Goal: Find specific page/section: Find specific page/section

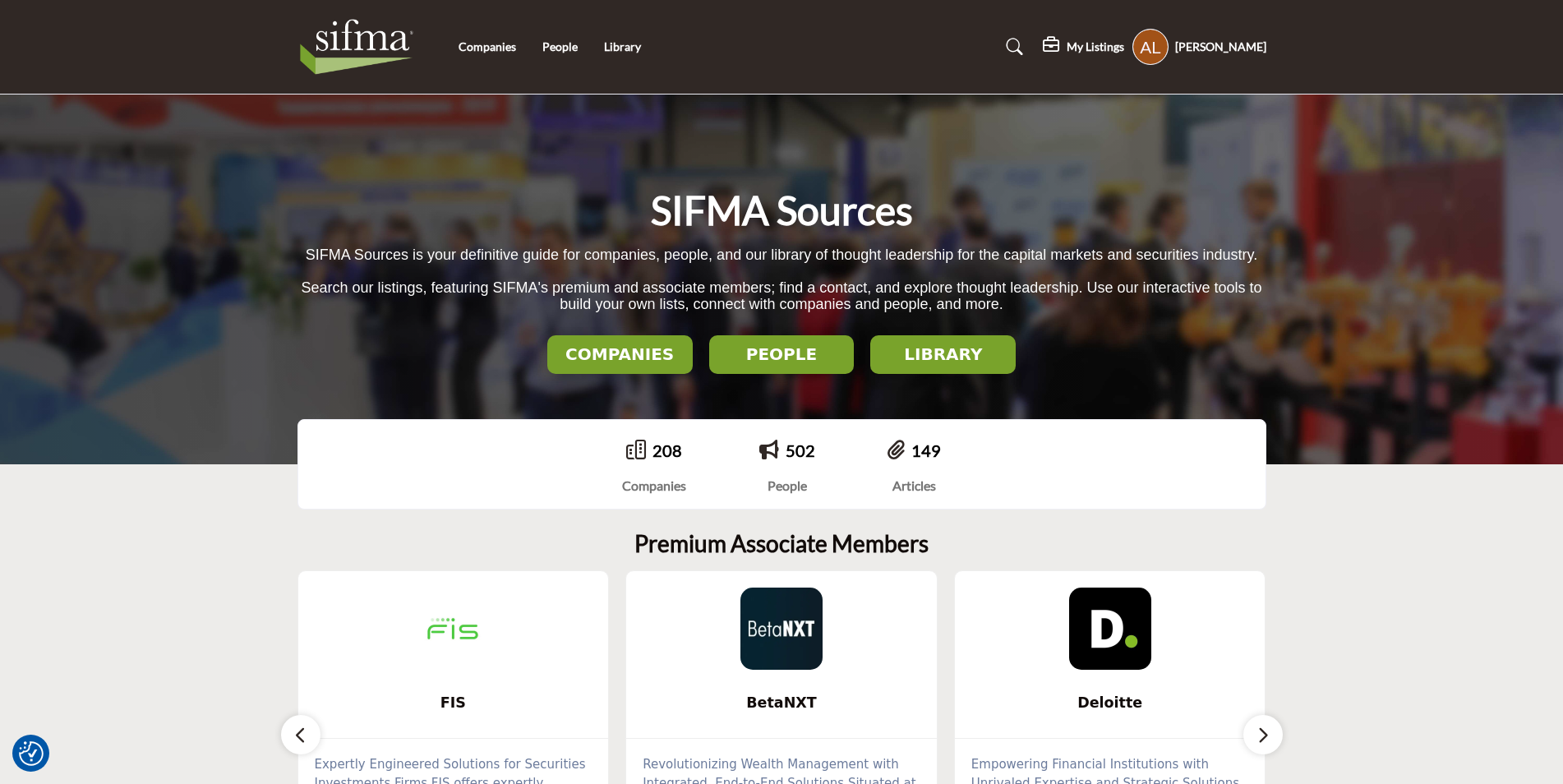
click at [1106, 44] on h5 "My Listings" at bounding box center [1096, 47] width 58 height 15
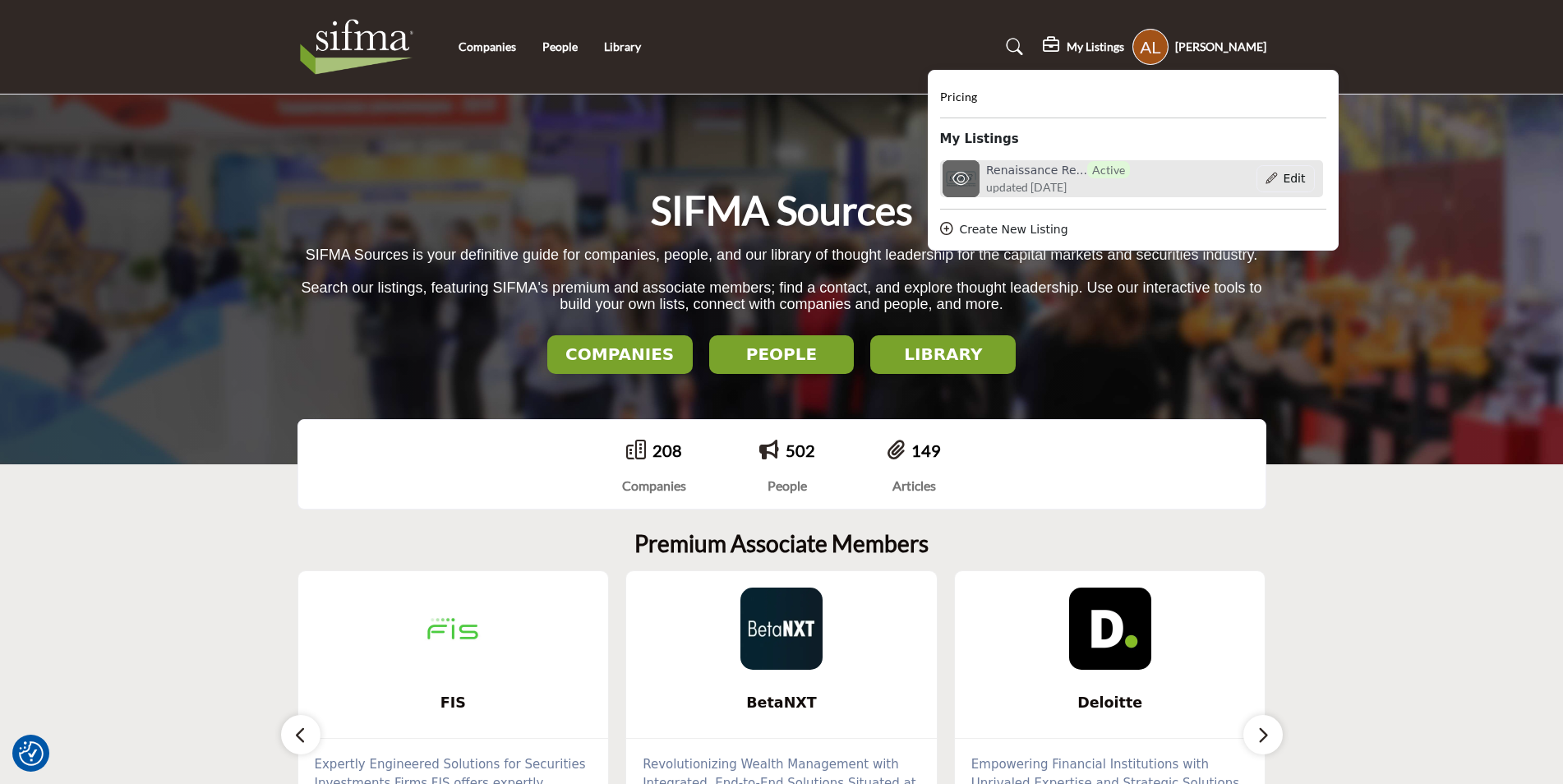
click at [1067, 175] on h6 "Renaissance Re... Active" at bounding box center [1058, 170] width 144 height 17
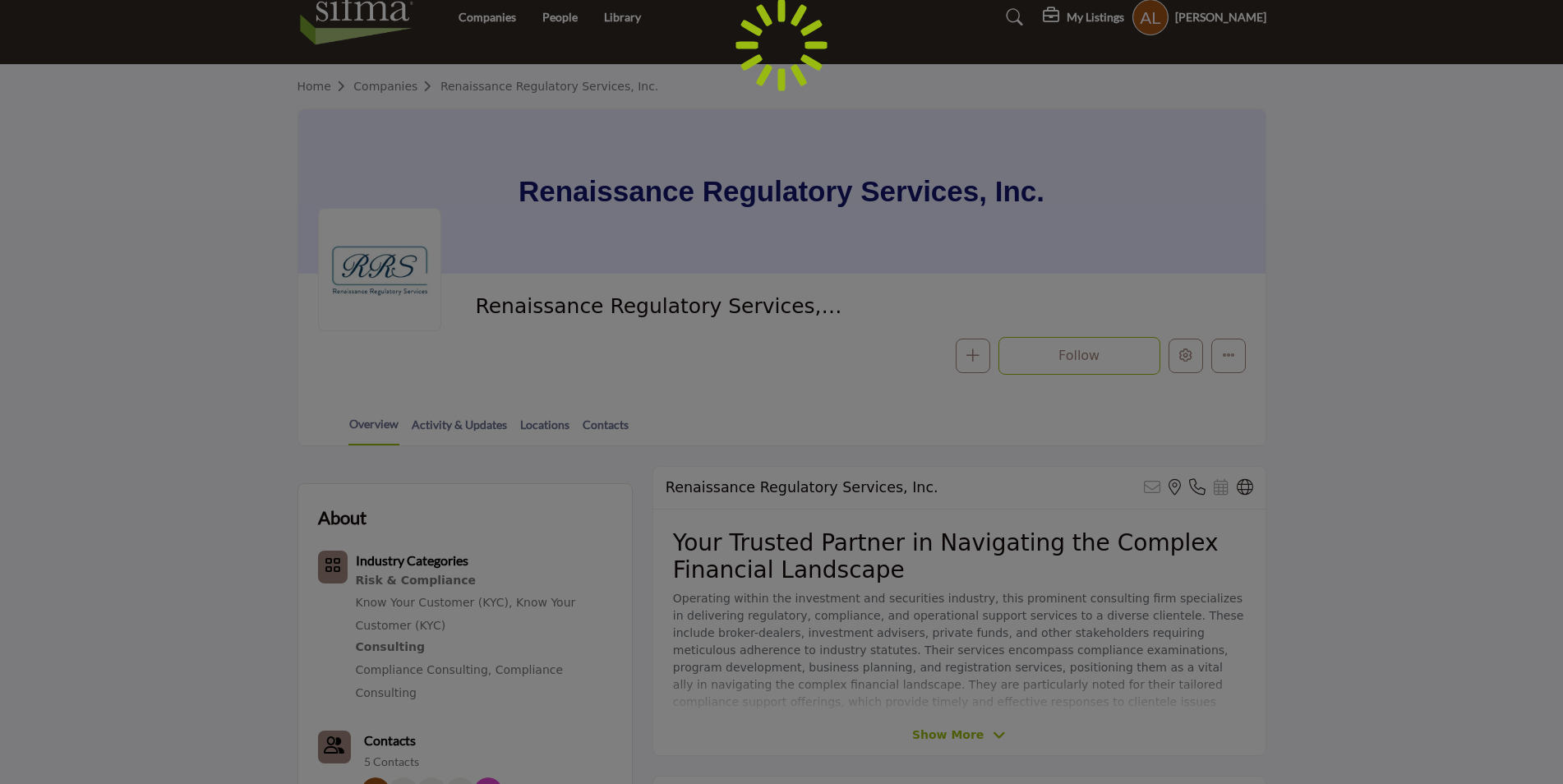
scroll to position [82, 0]
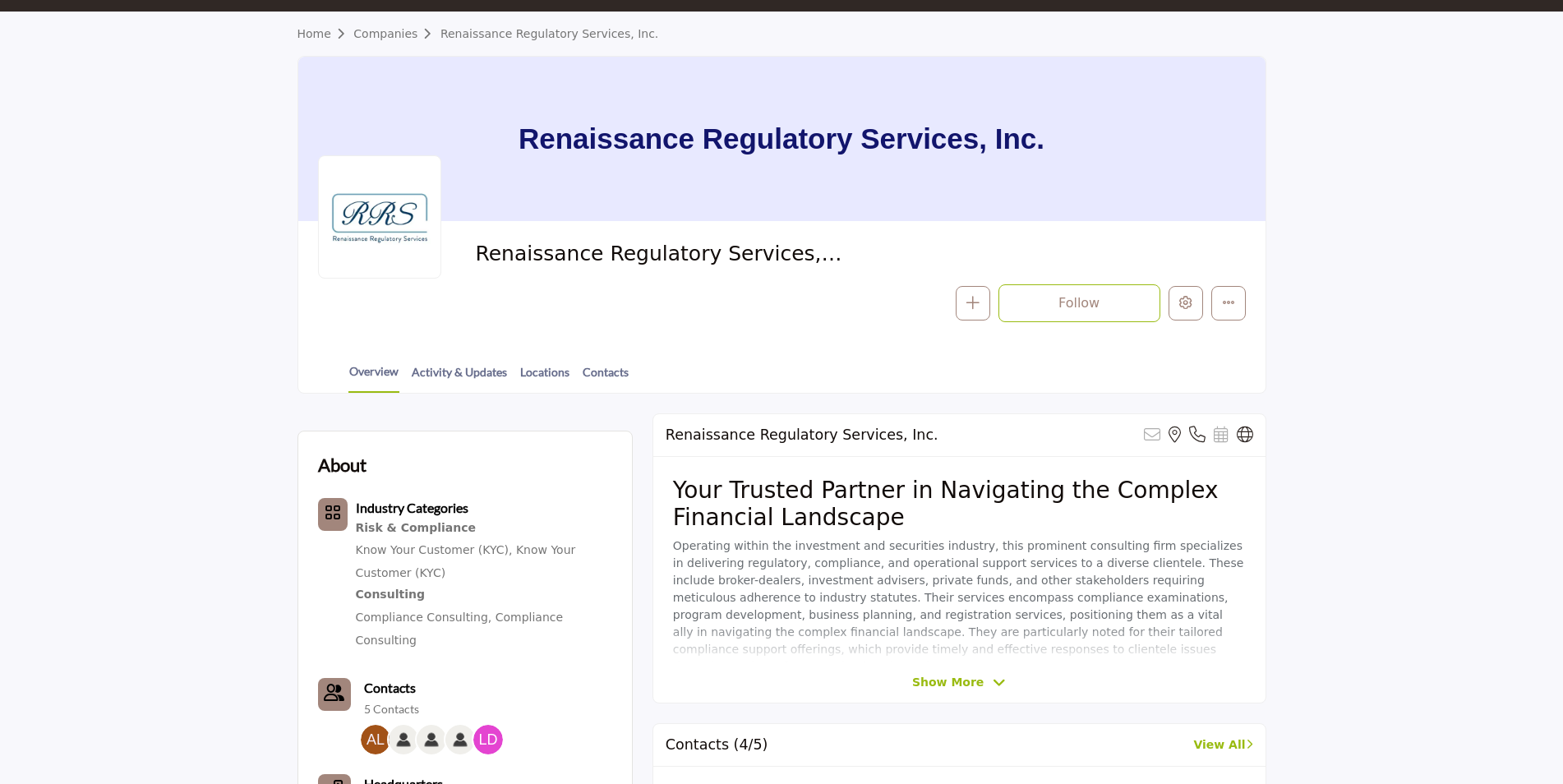
click at [968, 688] on span "Show More" at bounding box center [948, 682] width 72 height 17
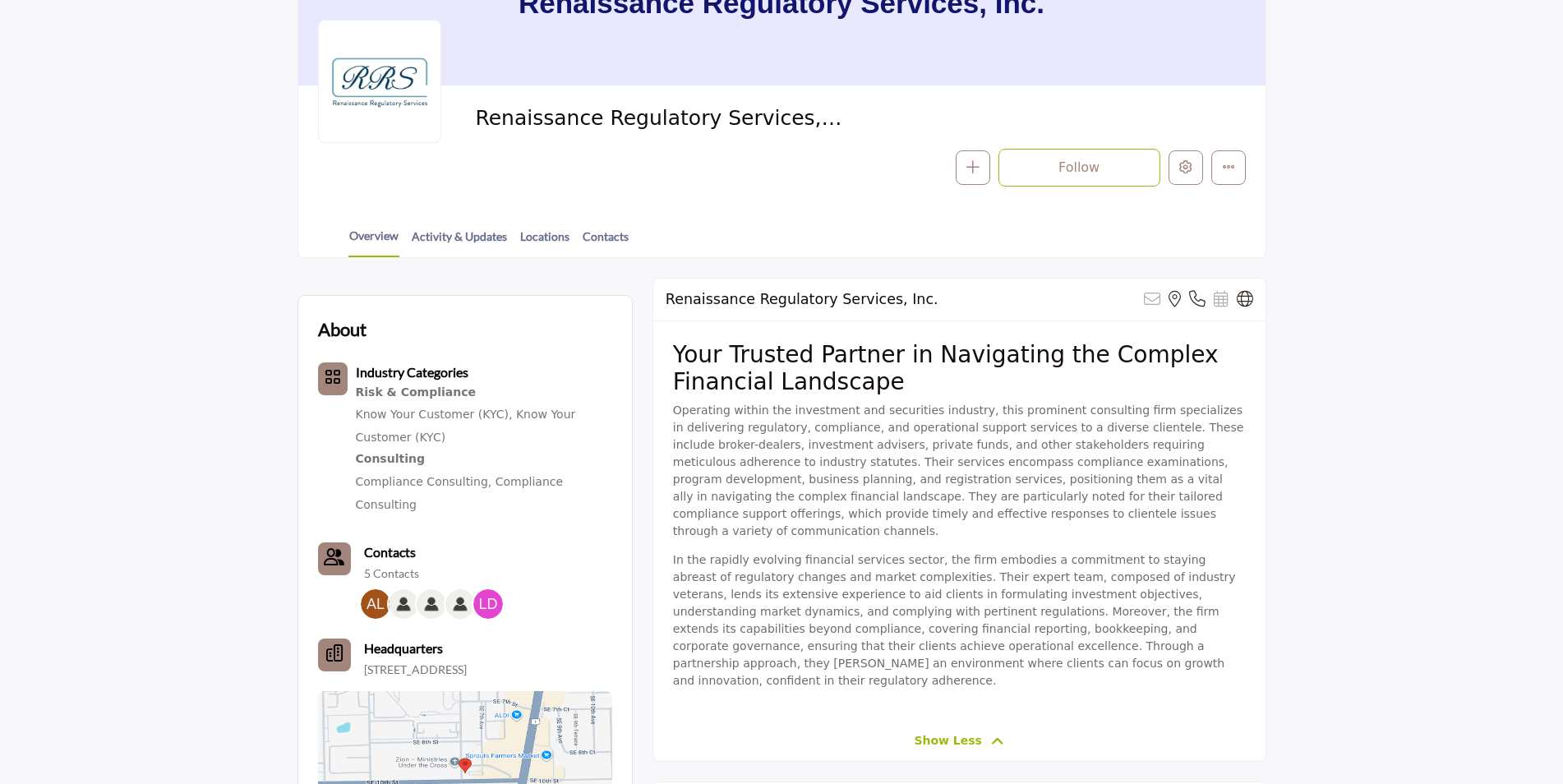
scroll to position [246, 0]
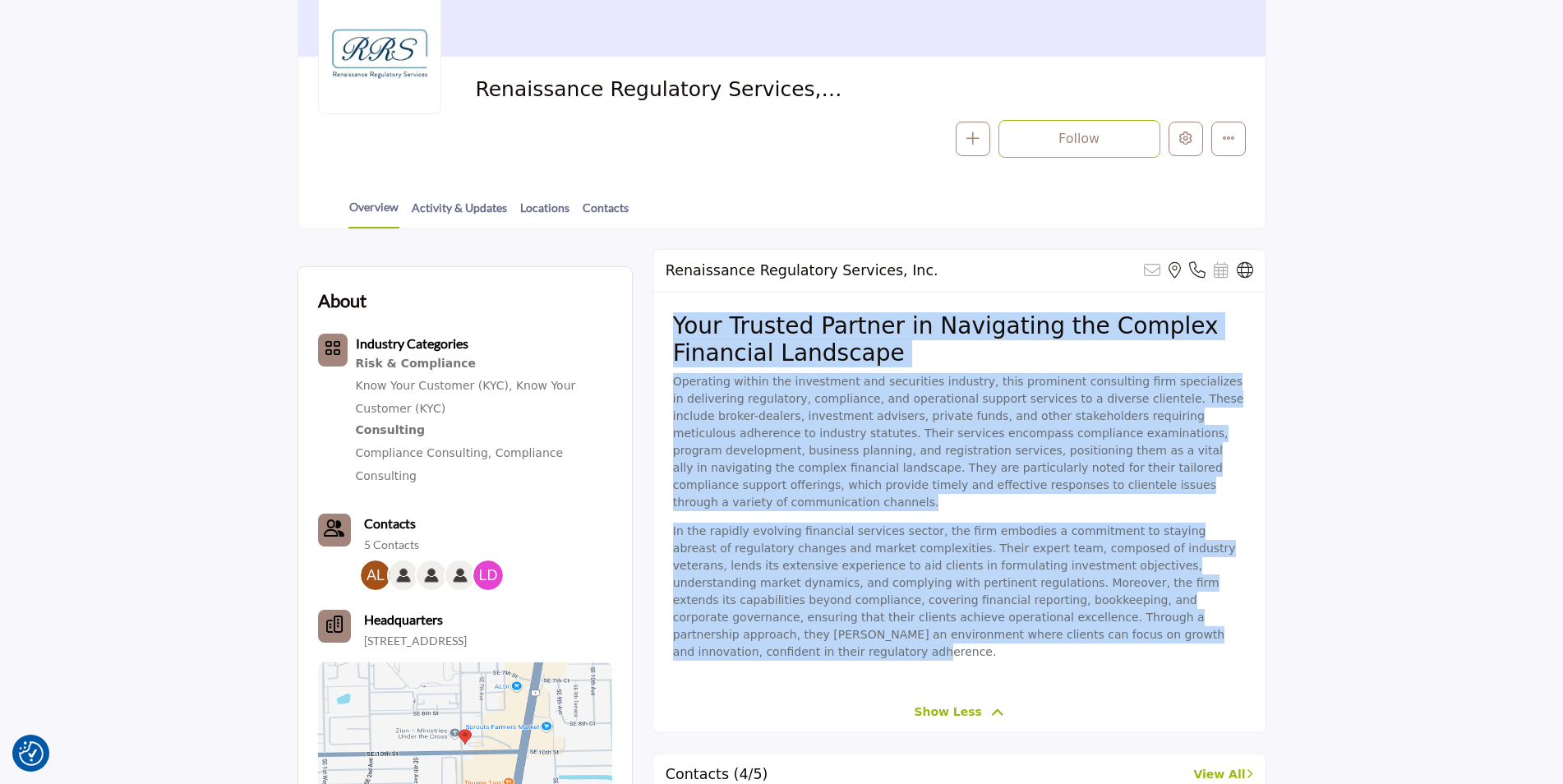
drag, startPoint x: 673, startPoint y: 325, endPoint x: 960, endPoint y: 649, distance: 432.8
click at [960, 649] on div "Your Trusted Partner in Navigating the Complex Financial Landscape Operating wi…" at bounding box center [959, 492] width 612 height 399
copy div "Your Trusted Partner in Navigating the Complex Financial Landscape Operating wi…"
